Goal: Information Seeking & Learning: Learn about a topic

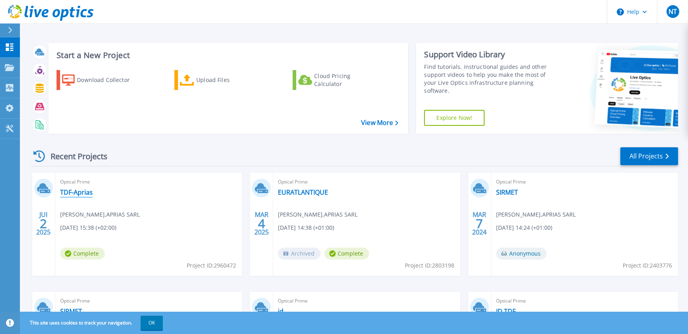
click at [78, 193] on link "TDF-Aprias" at bounding box center [76, 192] width 33 height 8
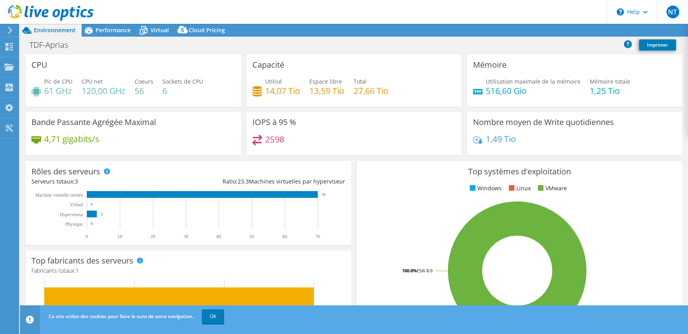
select select "USD"
click at [103, 29] on span "Performance" at bounding box center [112, 30] width 35 height 8
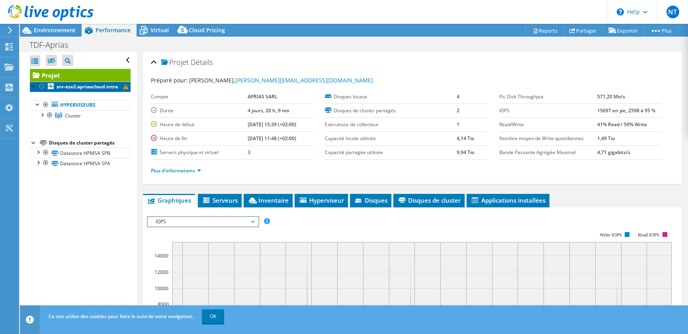
click at [98, 83] on link "srv-esx2.apriascloud.intra" at bounding box center [80, 87] width 101 height 10
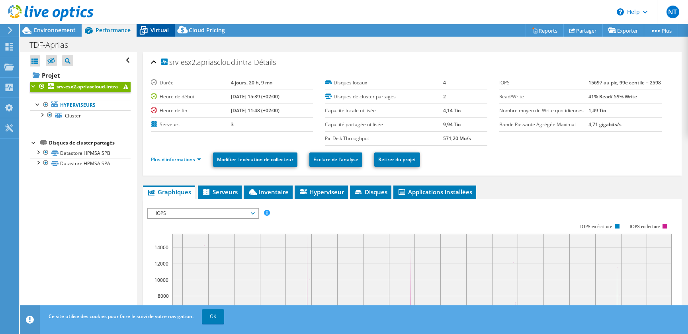
click at [149, 29] on icon at bounding box center [143, 30] width 14 height 14
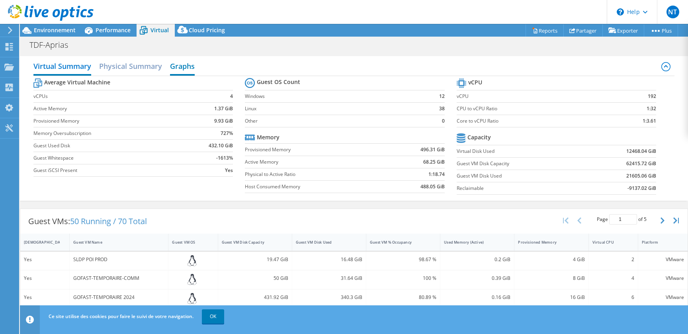
click at [189, 68] on h2 "Graphs" at bounding box center [182, 67] width 25 height 18
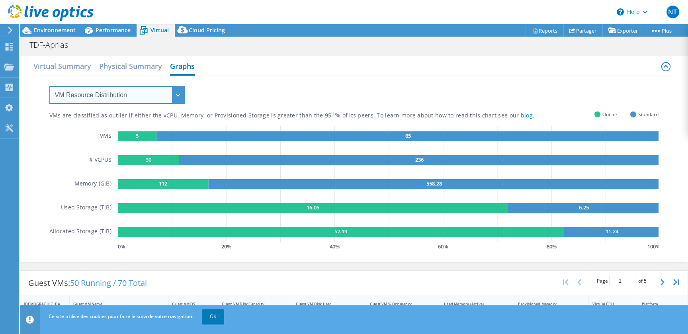
click at [49, 86] on select "VM Resource Distribution Provisioning Contrast Over Provisioning" at bounding box center [116, 95] width 135 height 18
click at [106, 93] on select "VM Resource Distribution Provisioning Contrast Over Provisioning" at bounding box center [116, 95] width 135 height 18
click at [54, 117] on div "VMs are classified as outlier if either the vCPU, Memory, or Provisioned Storag…" at bounding box center [311, 116] width 525 height 8
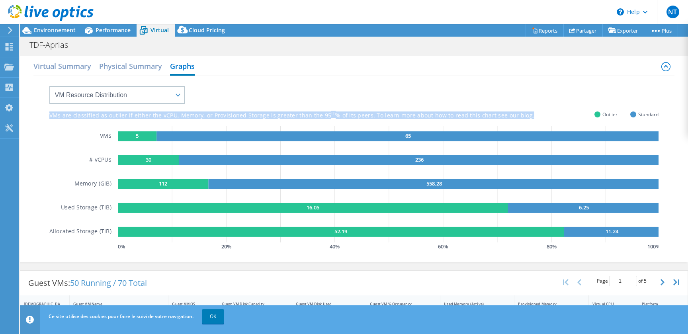
drag, startPoint x: 54, startPoint y: 117, endPoint x: 577, endPoint y: 117, distance: 523.6
click at [577, 117] on div "VMs are classified as outlier if either the vCPU, Memory, or Provisioned Storag…" at bounding box center [353, 116] width 609 height 8
click at [578, 117] on div "VMs are classified as outlier if either the vCPU, Memory, or Provisioned Storag…" at bounding box center [353, 116] width 609 height 8
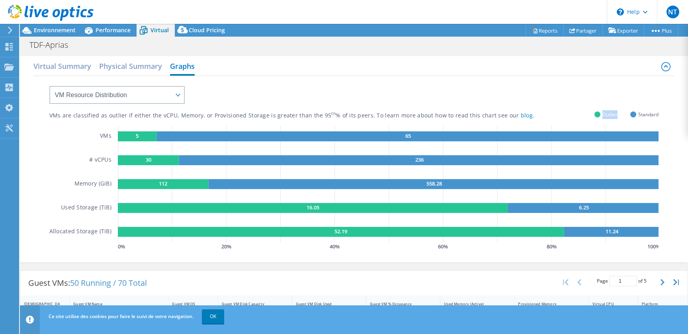
click at [578, 117] on div "VMs are classified as outlier if either the vCPU, Memory, or Provisioned Storag…" at bounding box center [353, 116] width 609 height 8
click at [554, 115] on div "VMs are classified as outlier if either the vCPU, Memory, or Provisioned Storag…" at bounding box center [311, 116] width 525 height 8
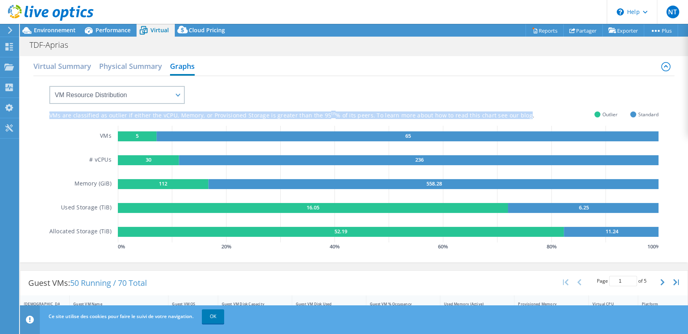
click at [554, 115] on div "VMs are classified as outlier if either the vCPU, Memory, or Provisioned Storag…" at bounding box center [311, 116] width 525 height 8
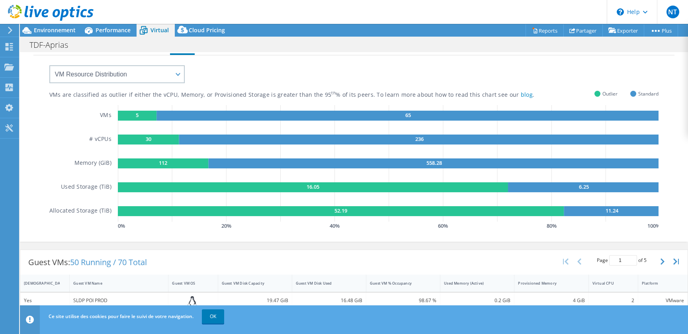
scroll to position [79, 0]
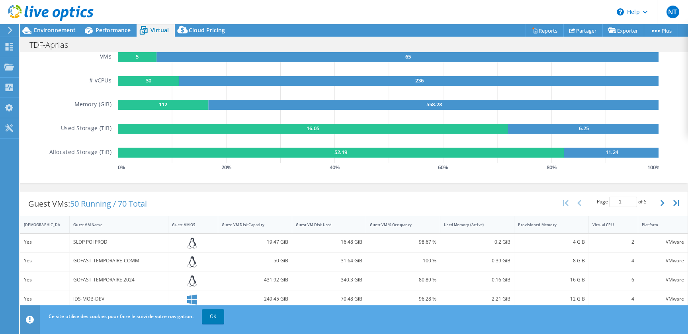
click at [185, 58] on rect at bounding box center [407, 57] width 503 height 10
click at [136, 57] on text "5" at bounding box center [137, 56] width 3 height 7
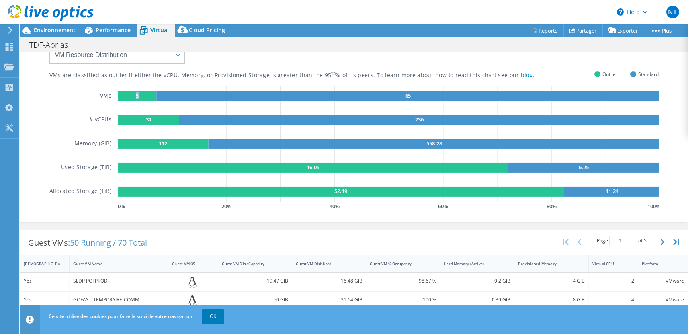
scroll to position [39, 0]
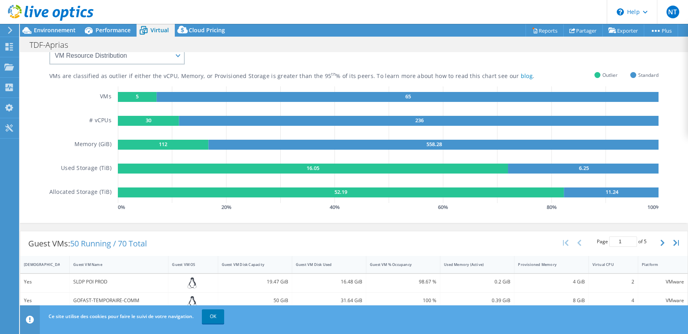
click at [106, 49] on div "TDF-Aprias Imprimer" at bounding box center [354, 44] width 668 height 15
click at [49, 47] on select "VM Resource Distribution Provisioning Contrast Over Provisioning" at bounding box center [116, 56] width 135 height 18
select select "Provisioning Contrast"
click option "Provisioning Contrast" at bounding box center [0, 0] width 0 height 0
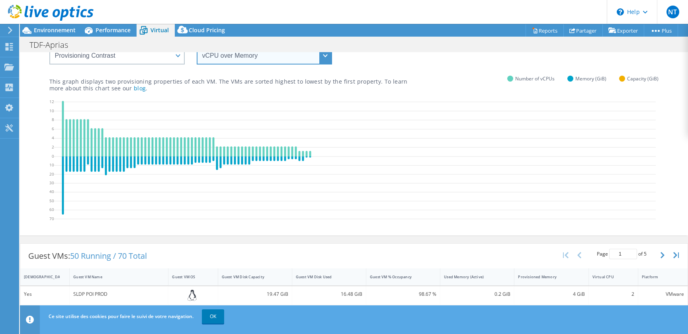
click at [197, 47] on select "vCPU over Memory vCPU over Capacity Memory over vCPU Memory over Capacity Capac…" at bounding box center [264, 56] width 135 height 18
select select "vCPU over Capacity"
click option "vCPU over Capacity" at bounding box center [0, 0] width 0 height 0
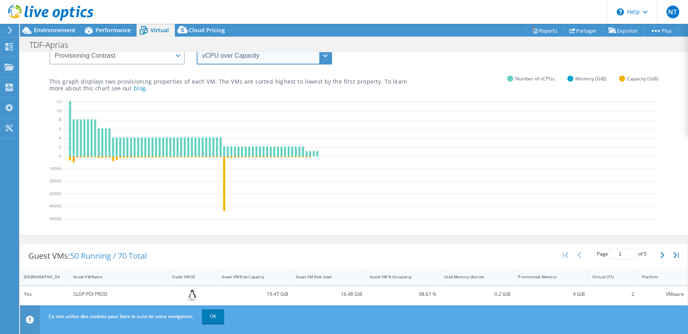
click at [197, 47] on select "vCPU over Memory vCPU over Capacity Memory over vCPU Memory over Capacity Capac…" at bounding box center [264, 56] width 135 height 18
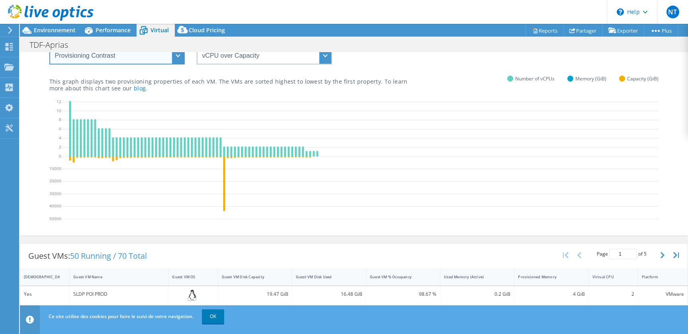
click at [49, 47] on select "VM Resource Distribution Provisioning Contrast Over Provisioning" at bounding box center [116, 56] width 135 height 18
select select "Over Provisioning"
click option "Over Provisioning" at bounding box center [0, 0] width 0 height 0
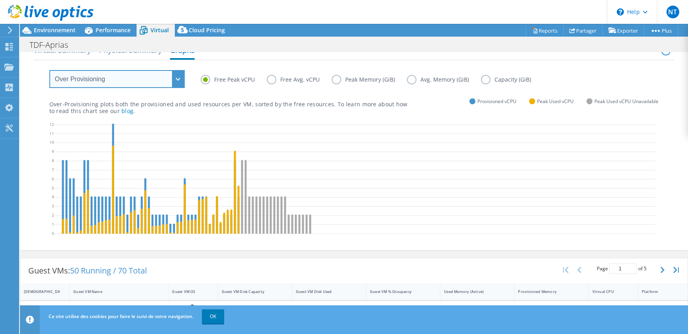
scroll to position [0, 0]
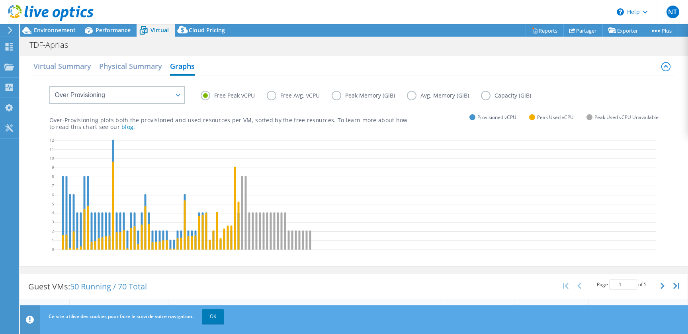
click at [55, 26] on div at bounding box center [47, 13] width 94 height 27
click at [54, 31] on span "Environnement" at bounding box center [55, 30] width 42 height 8
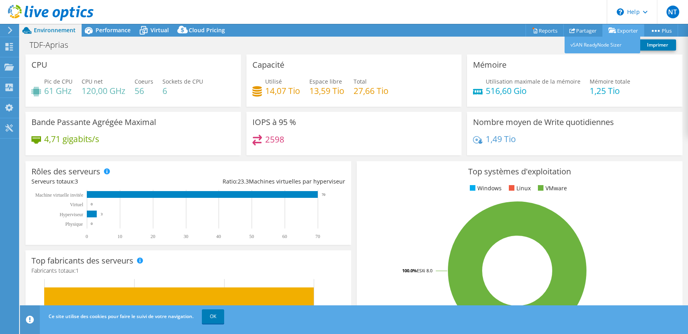
click at [621, 30] on link "Exporter" at bounding box center [623, 30] width 42 height 12
click at [545, 29] on link "Reports" at bounding box center [544, 30] width 38 height 12
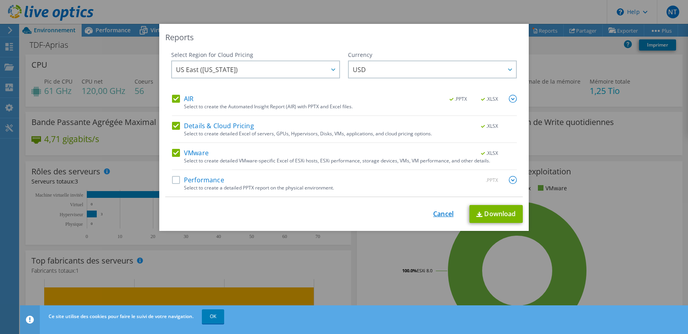
click at [440, 213] on link "Cancel" at bounding box center [443, 214] width 20 height 8
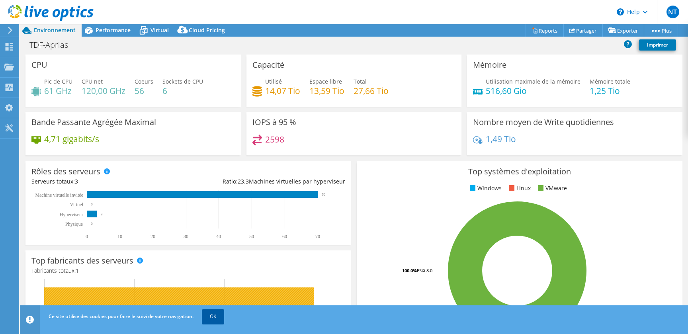
click at [217, 318] on link "OK" at bounding box center [213, 316] width 22 height 14
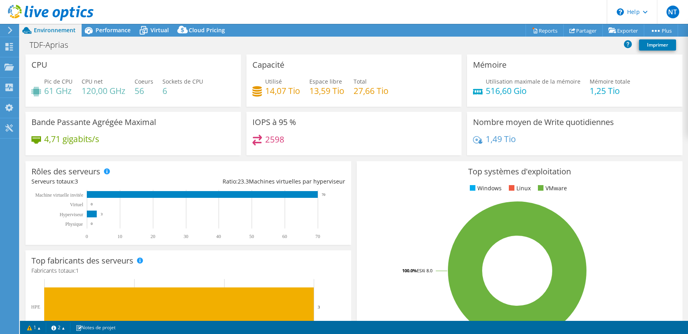
scroll to position [197, 0]
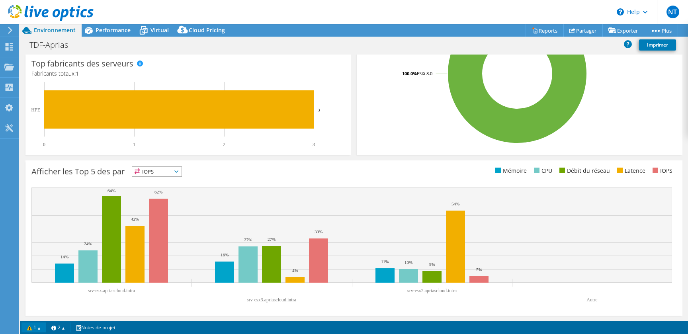
click at [29, 324] on link "1" at bounding box center [33, 327] width 25 height 10
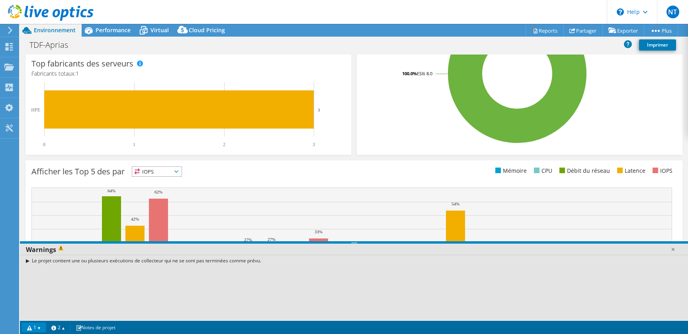
click at [31, 260] on div "Le projet contient une ou plusieurs exécutions de collecteur qui ne se sont pas…" at bounding box center [354, 261] width 668 height 12
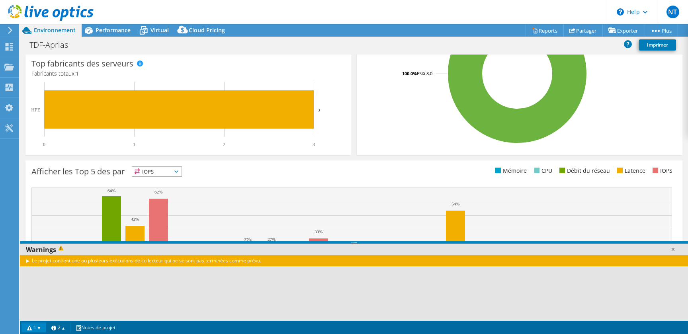
click at [28, 261] on div "Le projet contient une ou plusieurs exécutions de collecteur qui ne se sont pas…" at bounding box center [354, 261] width 668 height 12
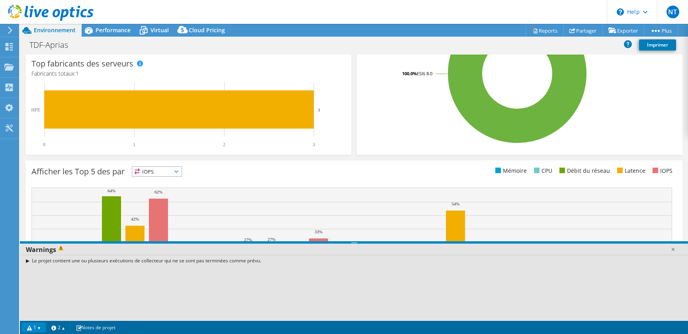
click at [27, 259] on div "Le projet contient une ou plusieurs exécutions de collecteur qui ne se sont pas…" at bounding box center [354, 261] width 668 height 12
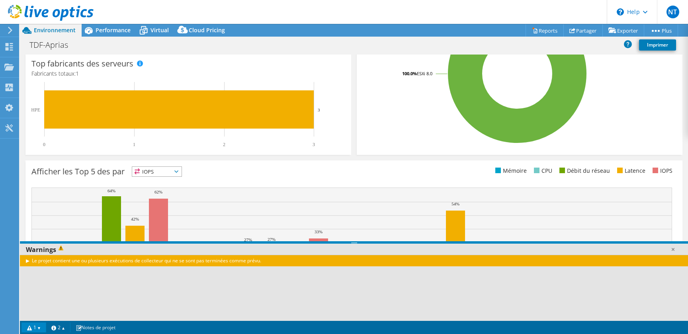
click at [27, 263] on div "Le projet contient une ou plusieurs exécutions de collecteur qui ne se sont pas…" at bounding box center [354, 261] width 668 height 12
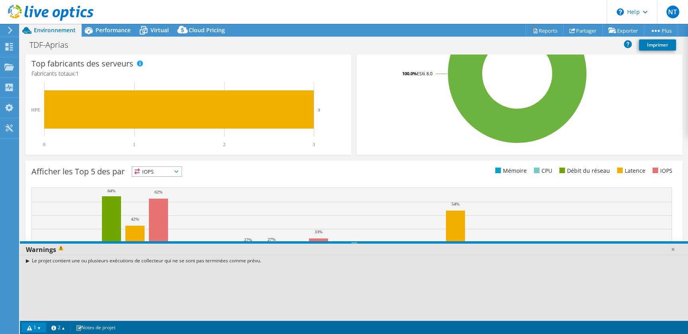
click at [27, 260] on div "Le projet contient une ou plusieurs exécutions de collecteur qui ne se sont pas…" at bounding box center [354, 261] width 668 height 12
click at [674, 248] on link at bounding box center [672, 249] width 8 height 8
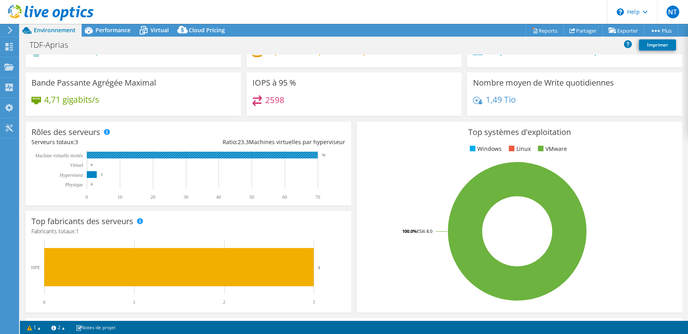
scroll to position [0, 0]
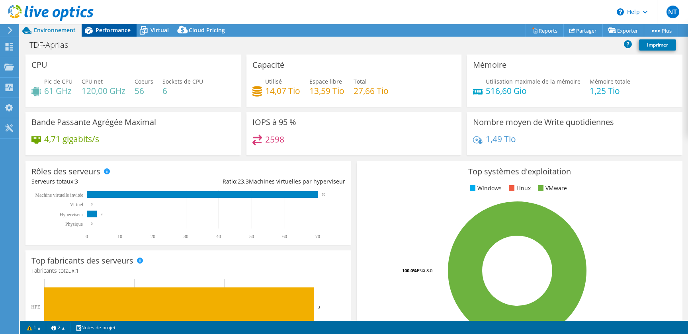
click at [113, 31] on span "Performance" at bounding box center [112, 30] width 35 height 8
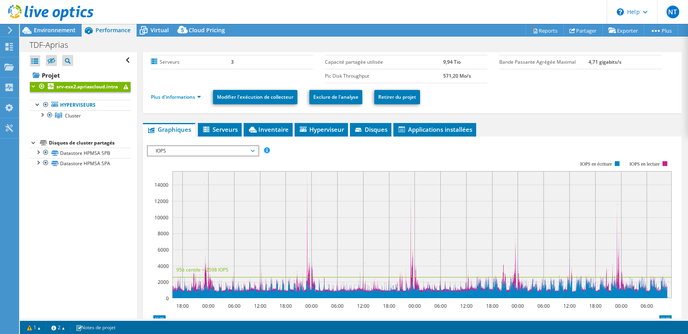
scroll to position [79, 0]
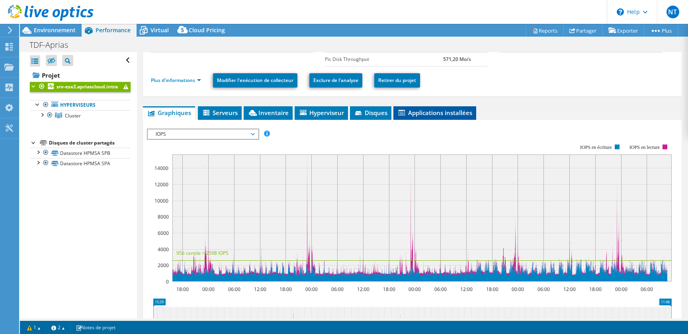
click at [466, 113] on span "Applications installées" at bounding box center [434, 113] width 75 height 8
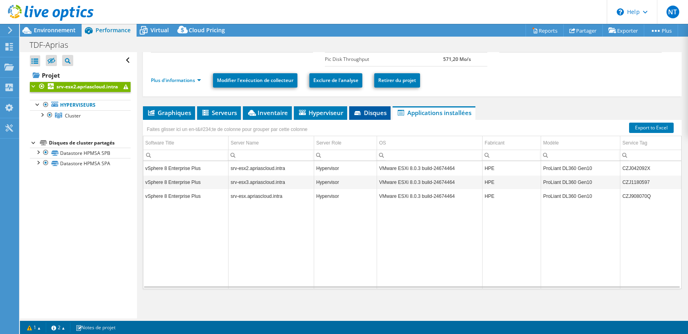
click at [368, 114] on span "Disques" at bounding box center [369, 113] width 33 height 8
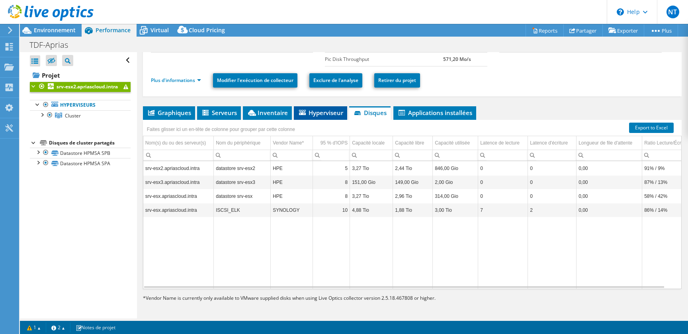
click at [317, 113] on span "Hyperviseur" at bounding box center [320, 113] width 45 height 8
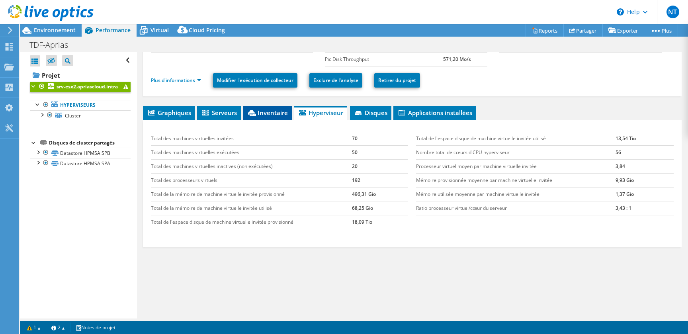
click at [271, 110] on span "Inventaire" at bounding box center [267, 113] width 41 height 8
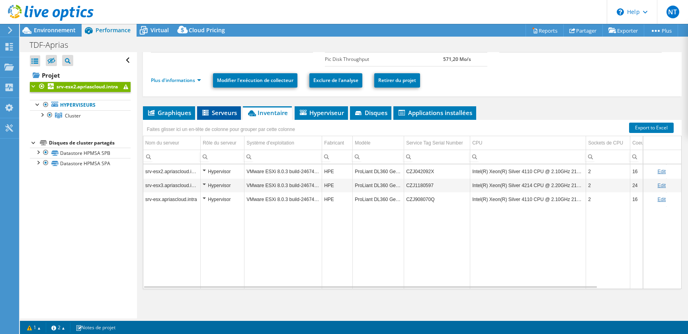
click at [217, 110] on span "Serveurs" at bounding box center [219, 113] width 36 height 8
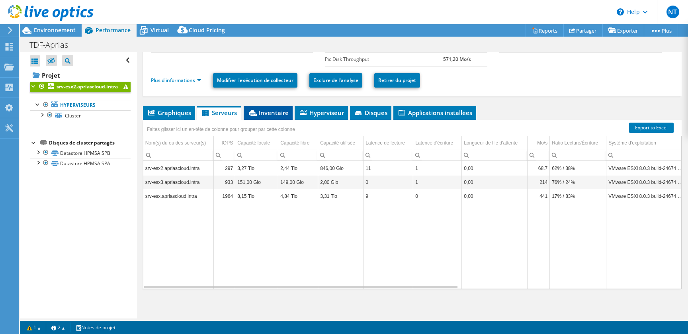
click at [287, 111] on span "Inventaire" at bounding box center [267, 113] width 41 height 8
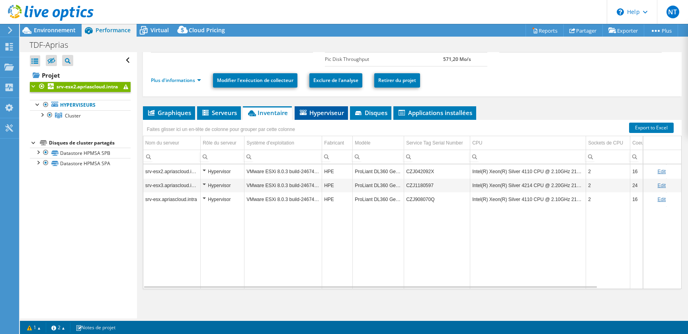
scroll to position [0, 0]
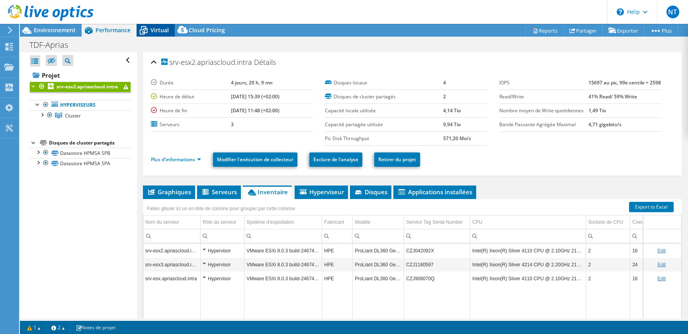
click at [162, 32] on span "Virtual" at bounding box center [159, 30] width 18 height 8
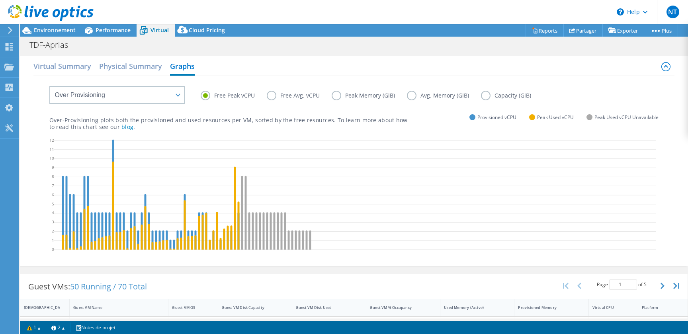
click at [380, 93] on label "Peak Memory (GiB)" at bounding box center [368, 96] width 75 height 10
click at [0, 0] on input "Peak Memory (GiB)" at bounding box center [0, 0] width 0 height 0
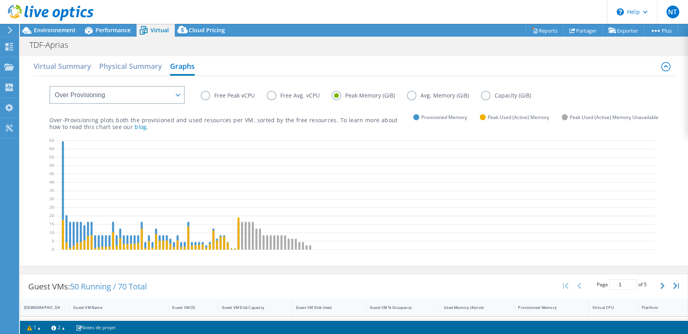
click at [509, 94] on label "Capacity (GiB)" at bounding box center [512, 96] width 62 height 10
click at [0, 0] on input "Capacity (GiB)" at bounding box center [0, 0] width 0 height 0
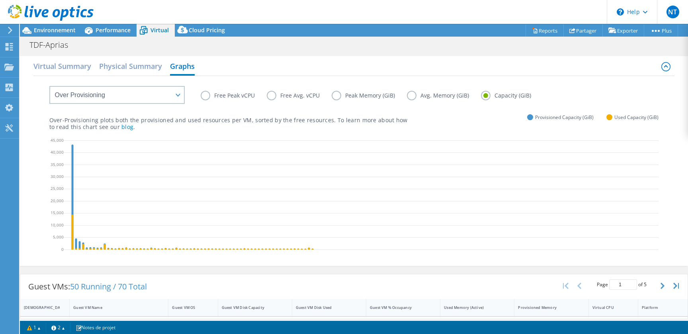
click at [446, 95] on label "Avg. Memory (GiB)" at bounding box center [444, 96] width 74 height 10
click at [0, 0] on input "Avg. Memory (GiB)" at bounding box center [0, 0] width 0 height 0
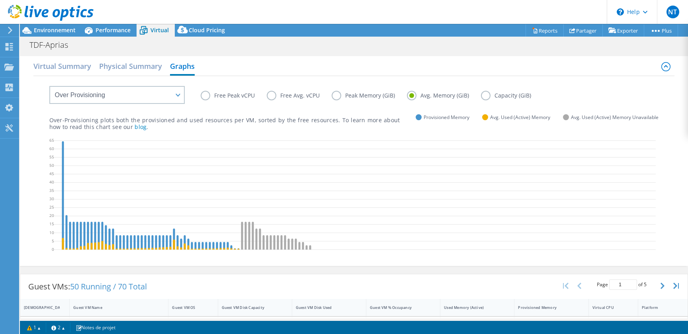
click at [489, 95] on label "Capacity (GiB)" at bounding box center [512, 96] width 62 height 10
click at [0, 0] on input "Capacity (GiB)" at bounding box center [0, 0] width 0 height 0
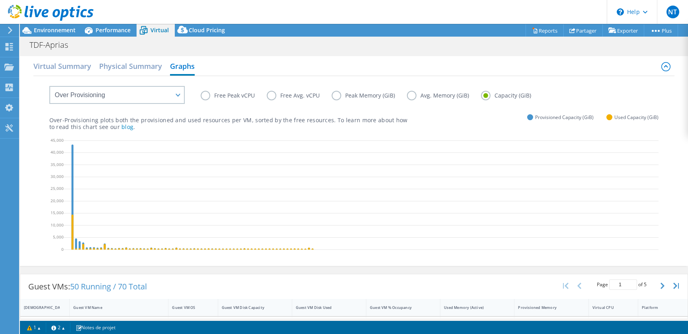
click at [433, 97] on label "Avg. Memory (GiB)" at bounding box center [444, 96] width 74 height 10
click at [0, 0] on input "Avg. Memory (GiB)" at bounding box center [0, 0] width 0 height 0
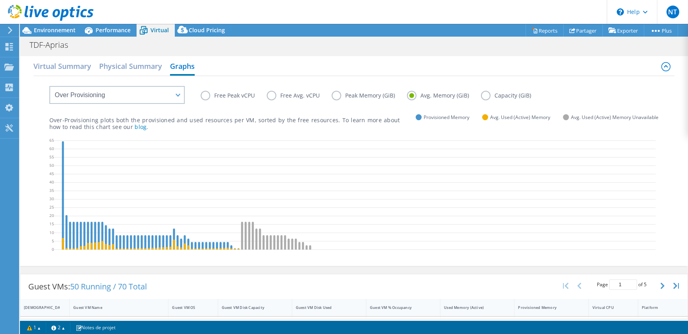
click at [370, 95] on label "Peak Memory (GiB)" at bounding box center [368, 96] width 75 height 10
click at [0, 0] on input "Peak Memory (GiB)" at bounding box center [0, 0] width 0 height 0
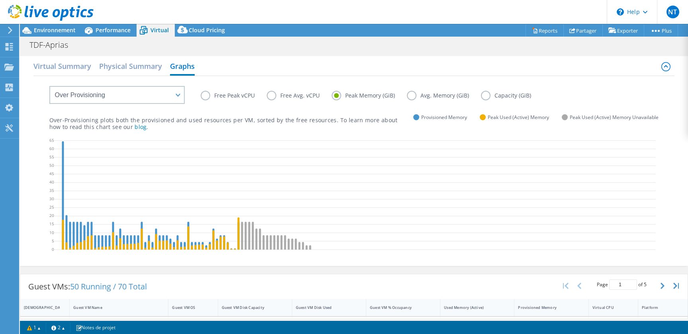
click at [303, 96] on label "Free Avg. vCPU" at bounding box center [299, 96] width 65 height 10
click at [0, 0] on input "Free Avg. vCPU" at bounding box center [0, 0] width 0 height 0
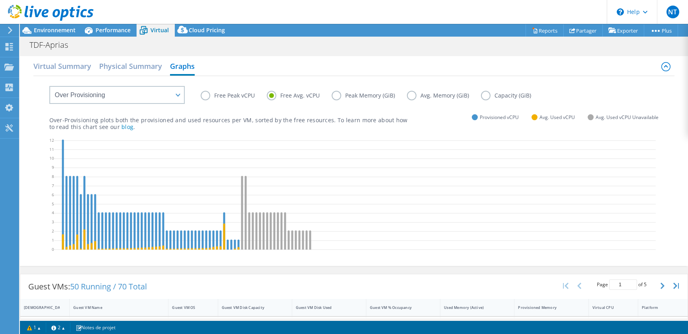
click at [228, 98] on label "Free Peak vCPU" at bounding box center [234, 96] width 66 height 10
click at [0, 0] on input "Free Peak vCPU" at bounding box center [0, 0] width 0 height 0
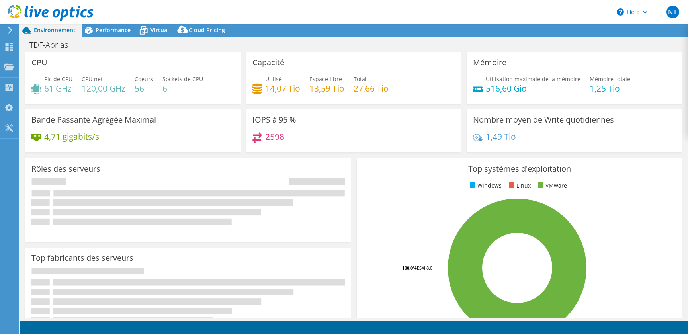
select select "USD"
